Goal: Task Accomplishment & Management: Complete application form

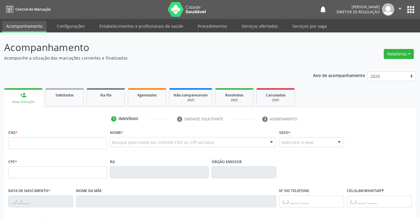
click at [38, 143] on input "text" at bounding box center [57, 143] width 99 height 12
type input "700 5093 3390 2252"
type input "0744143136"
type input "[DATE]"
type input "[PHONE_NUMBER]"
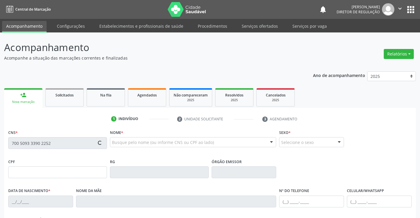
type input "[PHONE_NUMBER]"
type input "004.668.395-02"
type input "S/N"
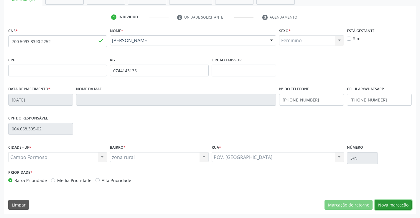
click at [388, 207] on button "Nova marcação" at bounding box center [392, 205] width 37 height 10
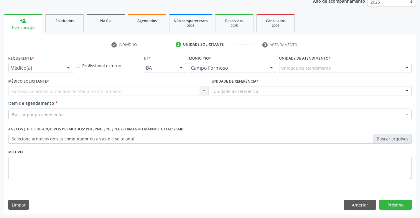
scroll to position [74, 0]
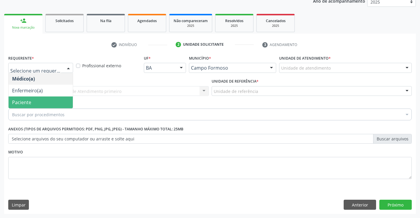
drag, startPoint x: 31, startPoint y: 103, endPoint x: 34, endPoint y: 100, distance: 5.0
click at [31, 103] on span "Paciente" at bounding box center [41, 102] width 64 height 12
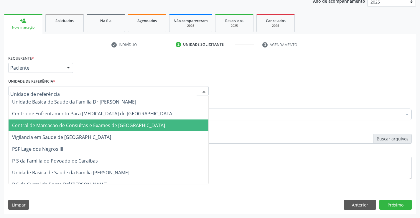
click at [41, 125] on span "Central de Marcacao de Consultas e Exames de [GEOGRAPHIC_DATA]" at bounding box center [88, 125] width 153 height 6
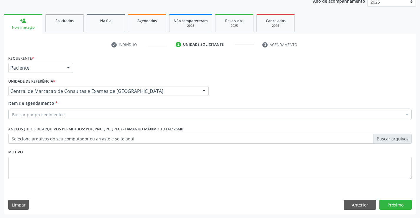
click at [44, 118] on div "Buscar por procedimentos" at bounding box center [209, 114] width 403 height 12
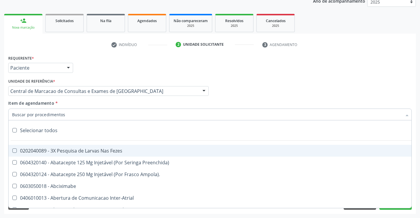
click at [1, 127] on div "Acompanhamento Acompanhe a situação das marcações correntes e finalizadas Relat…" at bounding box center [210, 87] width 420 height 259
click at [85, 113] on div at bounding box center [209, 114] width 403 height 12
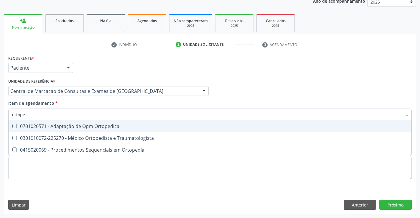
type input "ortoped"
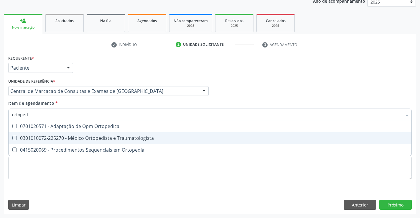
click at [97, 139] on div "0301010072-225270 - Médico Ortopedista e Traumatologista" at bounding box center [209, 137] width 395 height 5
checkbox Traumatologista "true"
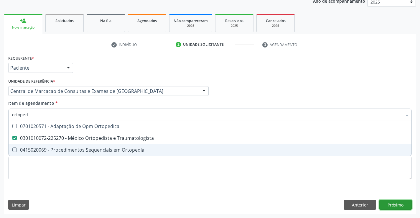
click at [397, 203] on div "Requerente * Paciente Médico(a) Enfermeiro(a) Paciente Nenhum resultado encontr…" at bounding box center [209, 134] width 411 height 160
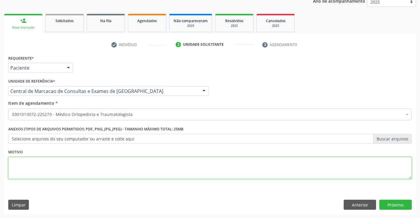
click at [62, 169] on textarea at bounding box center [209, 168] width 403 height 22
click at [404, 206] on button "Próximo" at bounding box center [395, 204] width 32 height 10
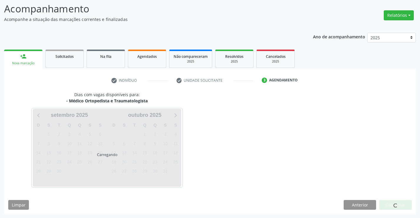
scroll to position [39, 0]
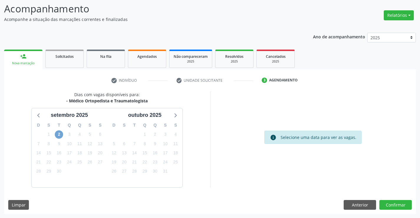
click at [59, 134] on span "2" at bounding box center [59, 134] width 8 height 8
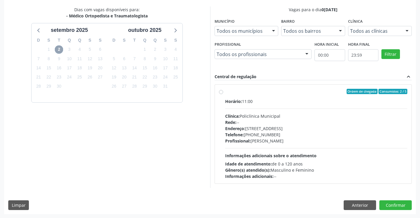
scroll to position [124, 0]
click at [225, 91] on label "Ordem de chegada Consumidos: 2 / 5 Horário: 11:00 Clínica: Policlínica Municipa…" at bounding box center [316, 133] width 182 height 90
click at [220, 91] on input "Ordem de chegada Consumidos: 2 / 5 Horário: 11:00 Clínica: Policlínica Municipa…" at bounding box center [221, 90] width 4 height 5
radio input "true"
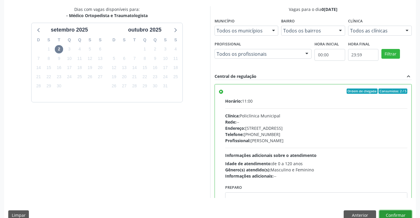
click at [392, 213] on button "Confirmar" at bounding box center [395, 215] width 32 height 10
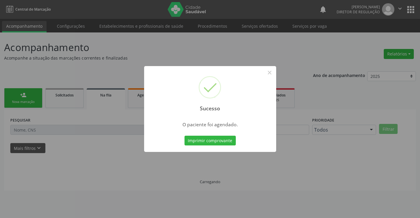
scroll to position [0, 0]
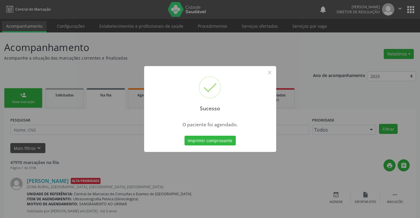
drag, startPoint x: 211, startPoint y: 139, endPoint x: 236, endPoint y: 172, distance: 41.6
click at [244, 176] on div "Sucesso × O paciente foi agendado. Imprimir comprovante Cancel" at bounding box center [210, 109] width 420 height 218
click at [220, 139] on button "Imprimir comprovante" at bounding box center [209, 140] width 51 height 10
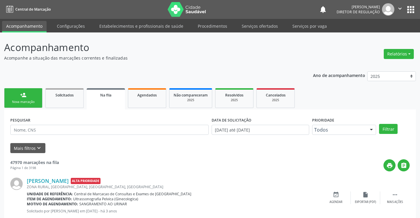
click at [24, 95] on div "person_add" at bounding box center [23, 95] width 6 height 6
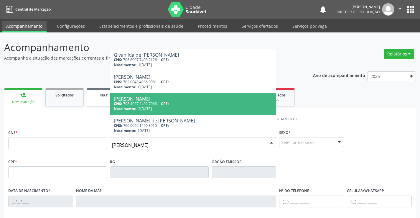
type input "[PERSON_NAME]"
click at [153, 147] on input "[PERSON_NAME]" at bounding box center [188, 145] width 152 height 12
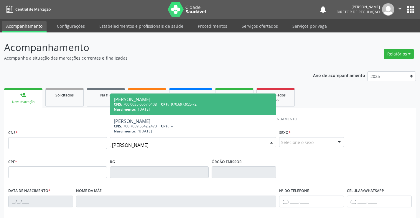
click at [169, 107] on div "Nascimento: 1[DATE]" at bounding box center [193, 109] width 159 height 5
type input "700 0035 6067 0408"
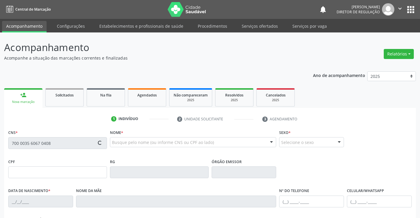
type input "970.697.955-72"
type input "0550367594"
type input "[DATE]"
type input "[PHONE_NUMBER]"
type input "970.697.955-72"
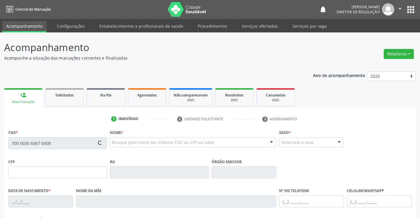
type input "S/N"
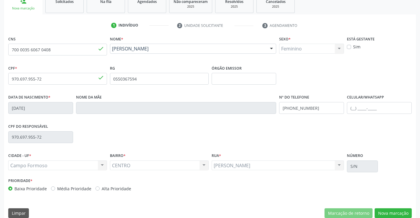
scroll to position [102, 0]
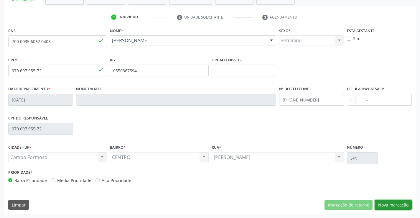
click at [387, 205] on button "Nova marcação" at bounding box center [392, 205] width 37 height 10
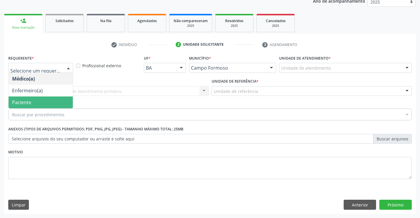
click at [32, 100] on span "Paciente" at bounding box center [41, 102] width 64 height 12
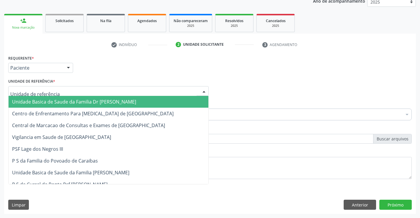
click at [55, 92] on div at bounding box center [108, 91] width 200 height 10
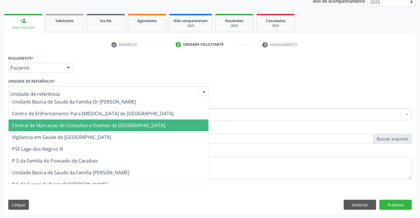
click at [51, 129] on span "Central de Marcacao de Consultas e Exames de [GEOGRAPHIC_DATA]" at bounding box center [109, 125] width 200 height 12
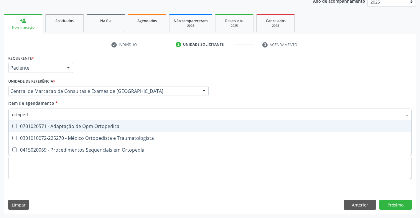
type input "ortope"
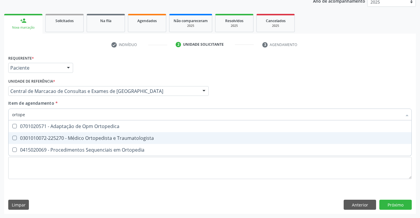
click at [129, 140] on div "0301010072-225270 - Médico Ortopedista e Traumatologista" at bounding box center [209, 137] width 395 height 5
checkbox Traumatologista "true"
click at [390, 206] on div "Requerente * Paciente Médico(a) Enfermeiro(a) Paciente Nenhum resultado encontr…" at bounding box center [209, 134] width 411 height 160
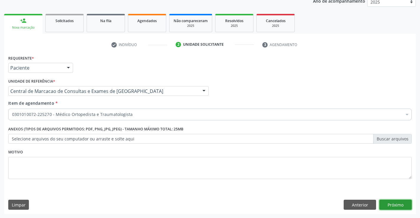
click at [395, 205] on button "Próximo" at bounding box center [395, 204] width 32 height 10
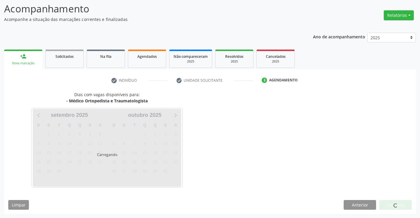
scroll to position [39, 0]
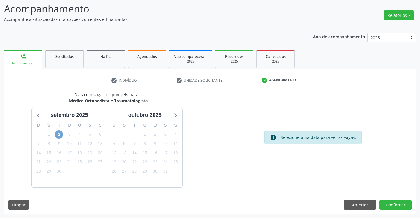
click at [58, 135] on span "2" at bounding box center [59, 134] width 8 height 8
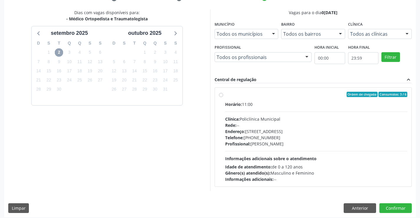
scroll to position [124, 0]
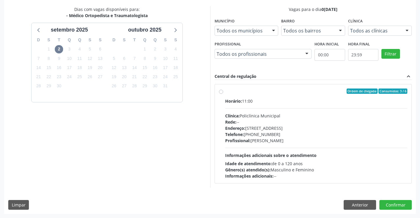
click at [225, 92] on label "Ordem de chegada Consumidos: 3 / 6 Horário: 11:00 Clínica: Policlínica Municipa…" at bounding box center [316, 133] width 182 height 90
click at [222, 92] on input "Ordem de chegada Consumidos: 3 / 6 Horário: 11:00 Clínica: Policlínica Municipa…" at bounding box center [221, 90] width 4 height 5
radio input "true"
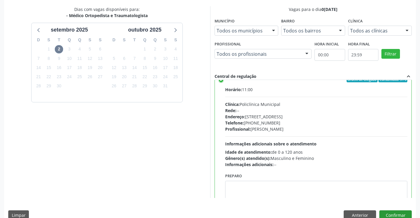
scroll to position [29, 0]
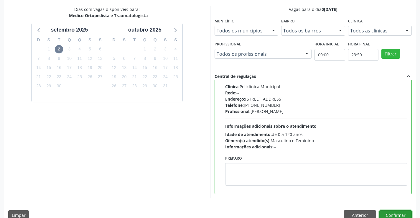
click at [400, 213] on button "Confirmar" at bounding box center [395, 215] width 32 height 10
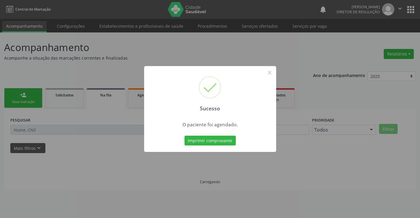
scroll to position [0, 0]
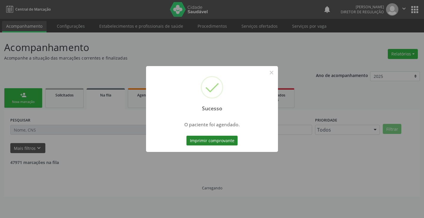
click at [216, 138] on button "Imprimir comprovante" at bounding box center [211, 140] width 51 height 10
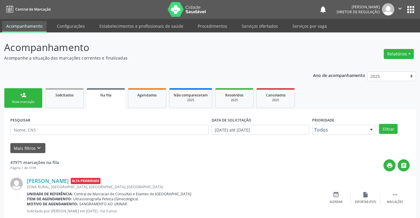
click at [27, 97] on link "person_add Nova marcação" at bounding box center [23, 98] width 38 height 20
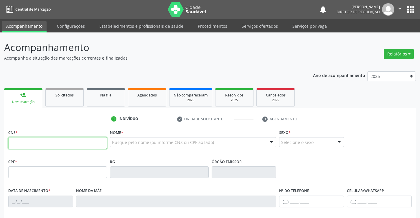
click at [41, 143] on input "text" at bounding box center [57, 143] width 99 height 12
type input "700 9059 5798 5194"
type input "[DATE]"
type input "[PHONE_NUMBER]"
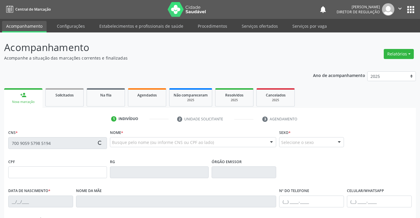
type input "S/N"
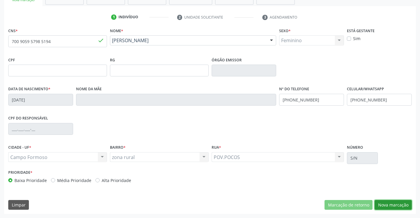
click at [399, 204] on button "Nova marcação" at bounding box center [392, 205] width 37 height 10
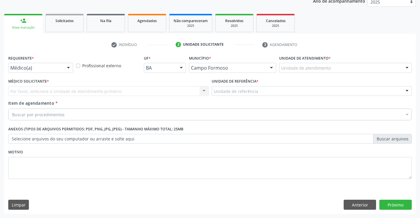
scroll to position [74, 0]
click at [49, 71] on div "Médico(a)" at bounding box center [40, 68] width 65 height 10
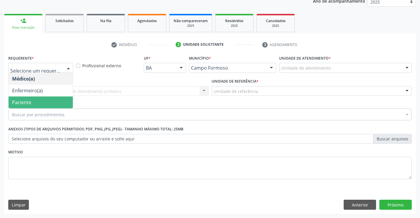
click at [36, 102] on span "Paciente" at bounding box center [41, 102] width 64 height 12
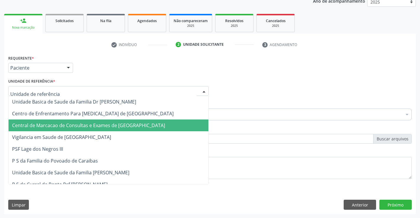
click at [44, 126] on span "Central de Marcacao de Consultas e Exames de [GEOGRAPHIC_DATA]" at bounding box center [88, 125] width 153 height 6
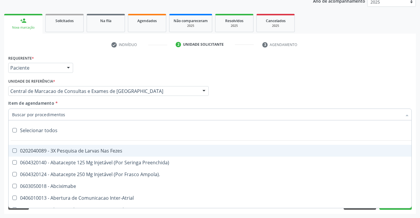
click at [52, 118] on div at bounding box center [209, 114] width 403 height 12
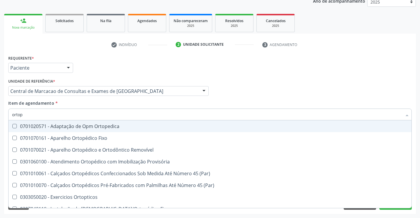
type input "ortope"
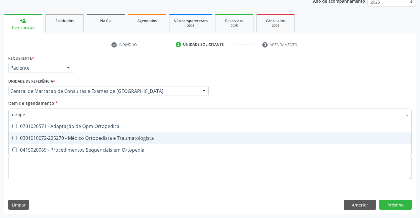
click at [123, 138] on div "0301010072-225270 - Médico Ortopedista e Traumatologista" at bounding box center [209, 137] width 395 height 5
checkbox Traumatologista "true"
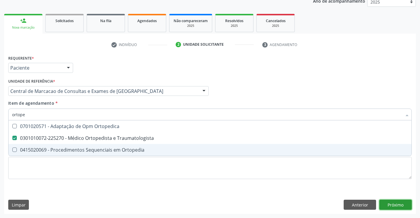
click at [386, 206] on div "Requerente * Paciente Médico(a) Enfermeiro(a) Paciente Nenhum resultado encontr…" at bounding box center [209, 134] width 411 height 160
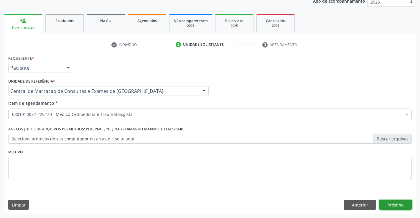
click at [395, 205] on button "Próximo" at bounding box center [395, 204] width 32 height 10
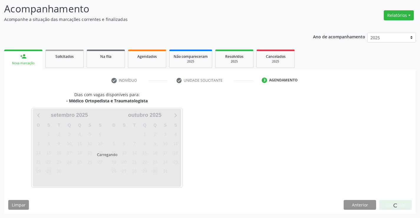
scroll to position [39, 0]
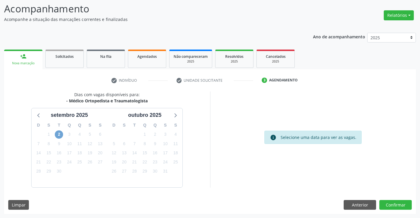
click at [59, 134] on span "2" at bounding box center [59, 134] width 8 height 8
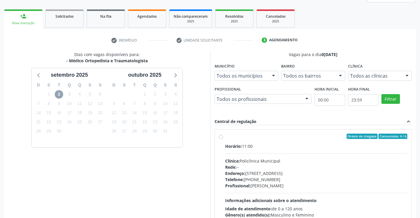
scroll to position [97, 0]
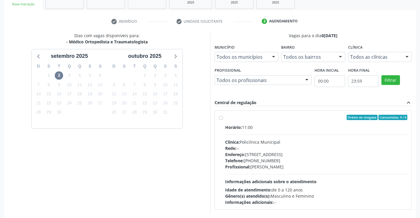
click at [220, 115] on div "Ordem de chegada Consumidos: 4 / 6 Horário: 11:00 Clínica: Policlínica Municipa…" at bounding box center [313, 160] width 188 height 90
radio input "true"
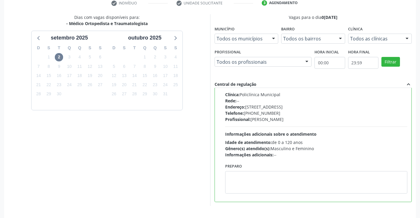
scroll to position [134, 0]
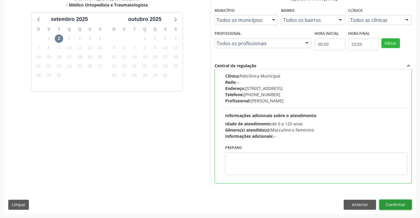
click at [388, 205] on button "Confirmar" at bounding box center [395, 204] width 32 height 10
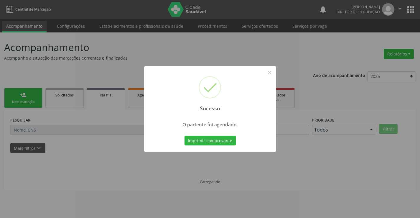
scroll to position [0, 0]
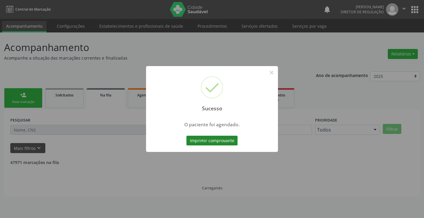
click at [216, 137] on button "Imprimir comprovante" at bounding box center [211, 140] width 51 height 10
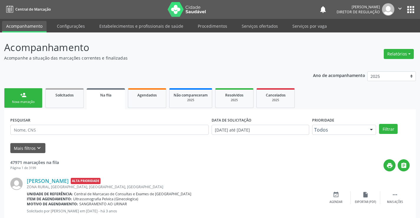
click at [24, 99] on link "person_add Nova marcação" at bounding box center [23, 98] width 38 height 20
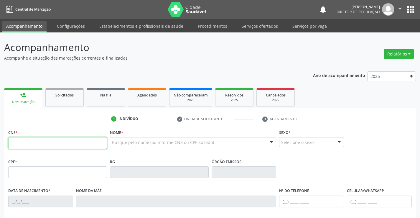
drag, startPoint x: 47, startPoint y: 144, endPoint x: 57, endPoint y: 140, distance: 10.4
click at [49, 143] on input "text" at bounding box center [57, 143] width 99 height 12
type input "700 6024 1440 0063"
type input "363486653"
type input "[DATE]"
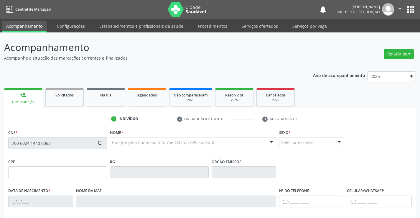
type input "[PERSON_NAME]"
type input "[PHONE_NUMBER]"
type input "262"
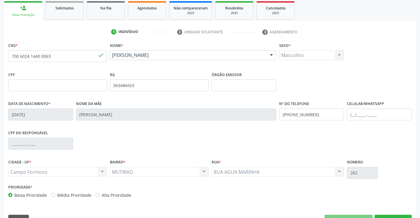
scroll to position [102, 0]
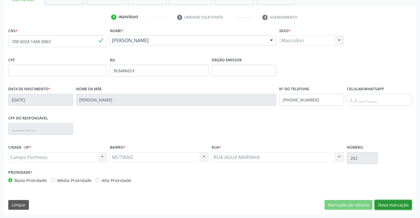
click at [394, 205] on button "Nova marcação" at bounding box center [392, 205] width 37 height 10
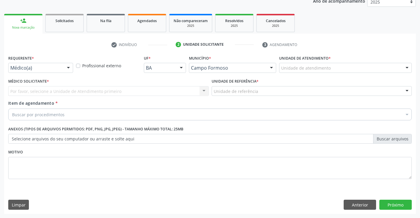
scroll to position [74, 0]
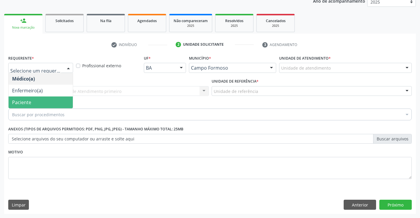
click at [28, 102] on span "Paciente" at bounding box center [21, 102] width 19 height 6
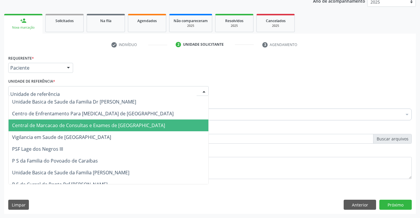
click at [38, 124] on span "Central de Marcacao de Consultas e Exames de [GEOGRAPHIC_DATA]" at bounding box center [88, 125] width 153 height 6
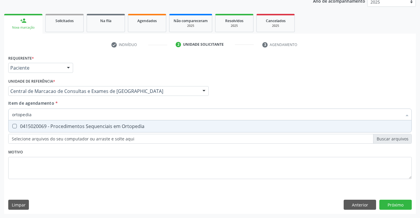
type input "ortopedi"
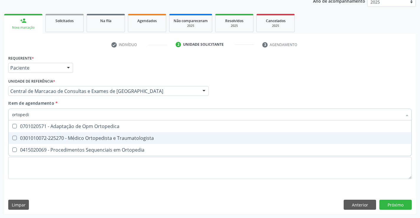
click at [97, 140] on div "0301010072-225270 - Médico Ortopedista e Traumatologista" at bounding box center [209, 137] width 395 height 5
checkbox Traumatologista "true"
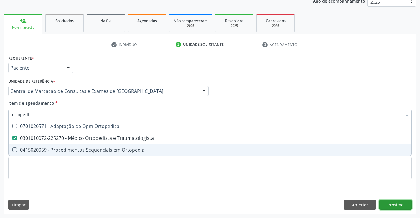
click at [392, 207] on div "Requerente * Paciente Médico(a) Enfermeiro(a) Paciente Nenhum resultado encontr…" at bounding box center [209, 134] width 411 height 160
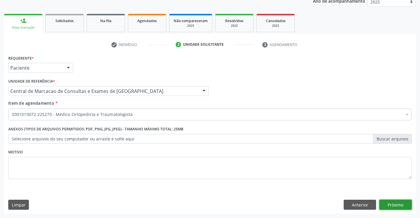
click at [394, 205] on button "Próximo" at bounding box center [395, 204] width 32 height 10
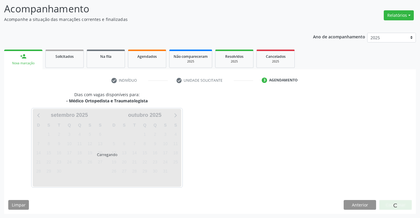
scroll to position [39, 0]
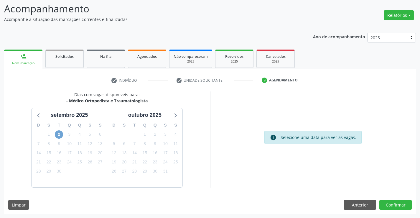
click at [60, 135] on span "2" at bounding box center [59, 134] width 8 height 8
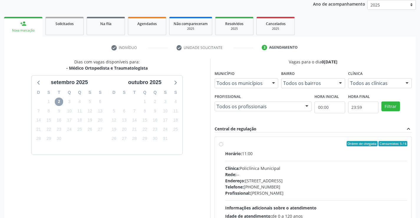
scroll to position [97, 0]
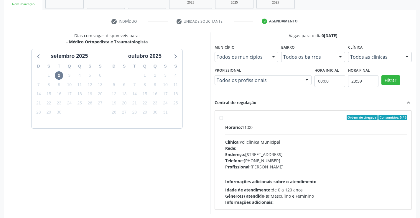
click at [225, 117] on label "Ordem de chegada Consumidos: 5 / 6 Horário: 11:00 Clínica: Policlínica Municipa…" at bounding box center [316, 160] width 182 height 90
click at [222, 117] on input "Ordem de chegada Consumidos: 5 / 6 Horário: 11:00 Clínica: Policlínica Municipa…" at bounding box center [221, 117] width 4 height 5
radio input "true"
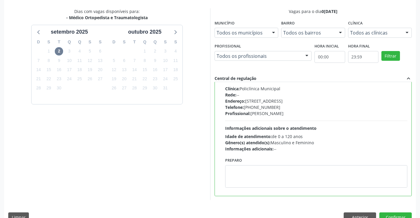
scroll to position [134, 0]
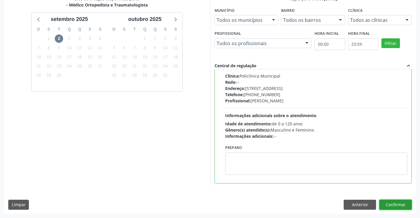
click at [399, 203] on button "Confirmar" at bounding box center [395, 204] width 32 height 10
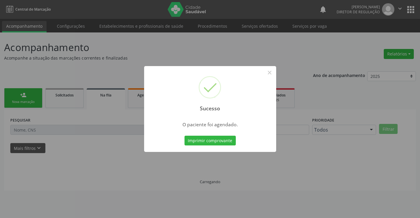
scroll to position [0, 0]
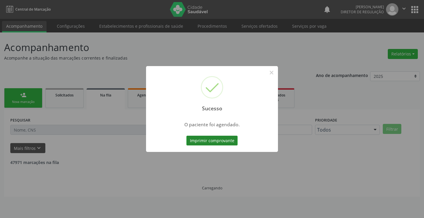
click at [215, 142] on button "Imprimir comprovante" at bounding box center [211, 140] width 51 height 10
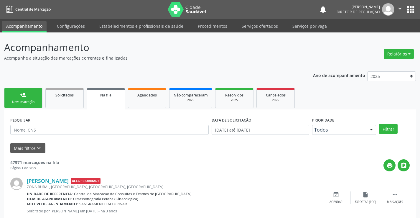
click at [397, 11] on icon "" at bounding box center [399, 8] width 6 height 6
click at [385, 36] on link "Sair" at bounding box center [384, 36] width 41 height 8
